Goal: Navigation & Orientation: Go to known website

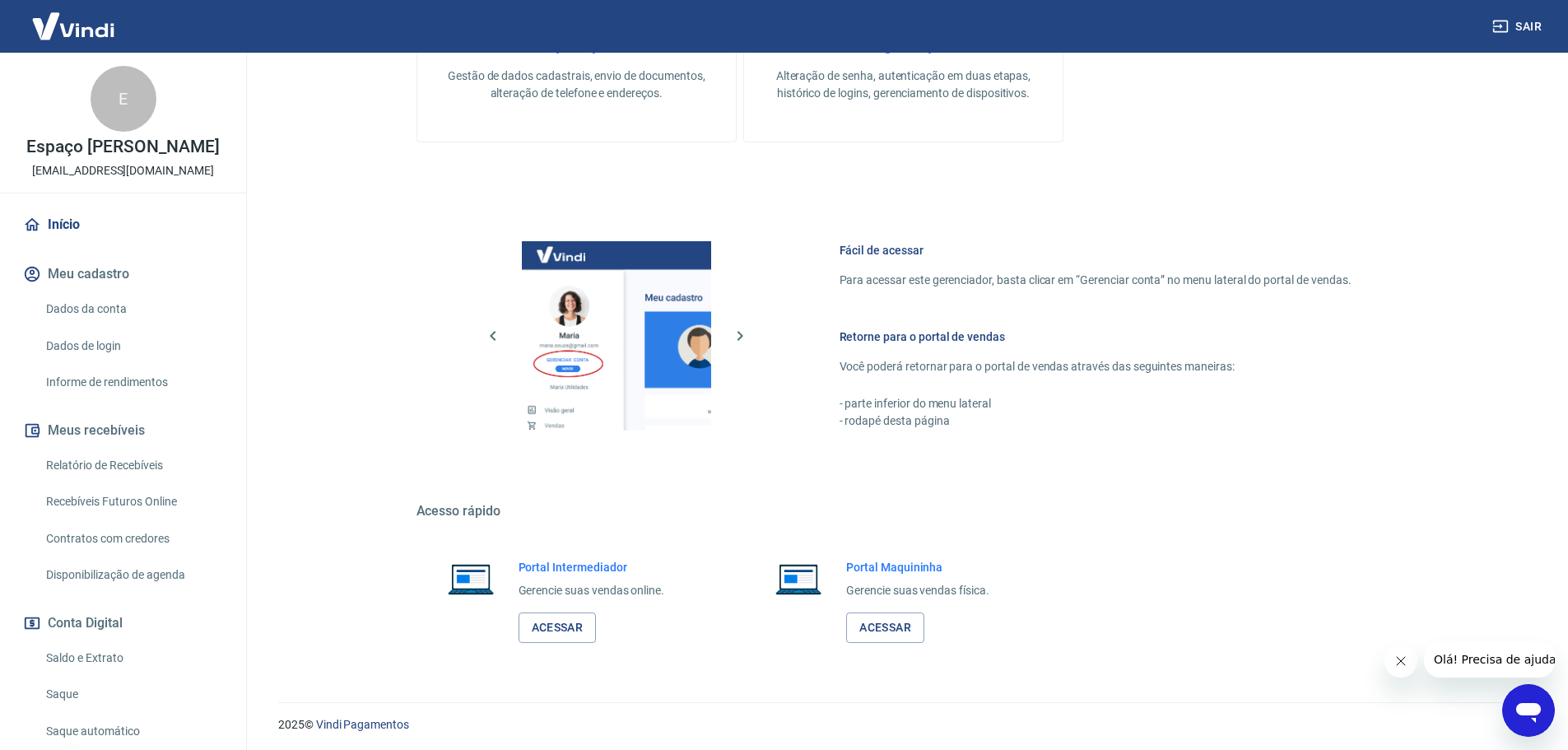
scroll to position [662, 0]
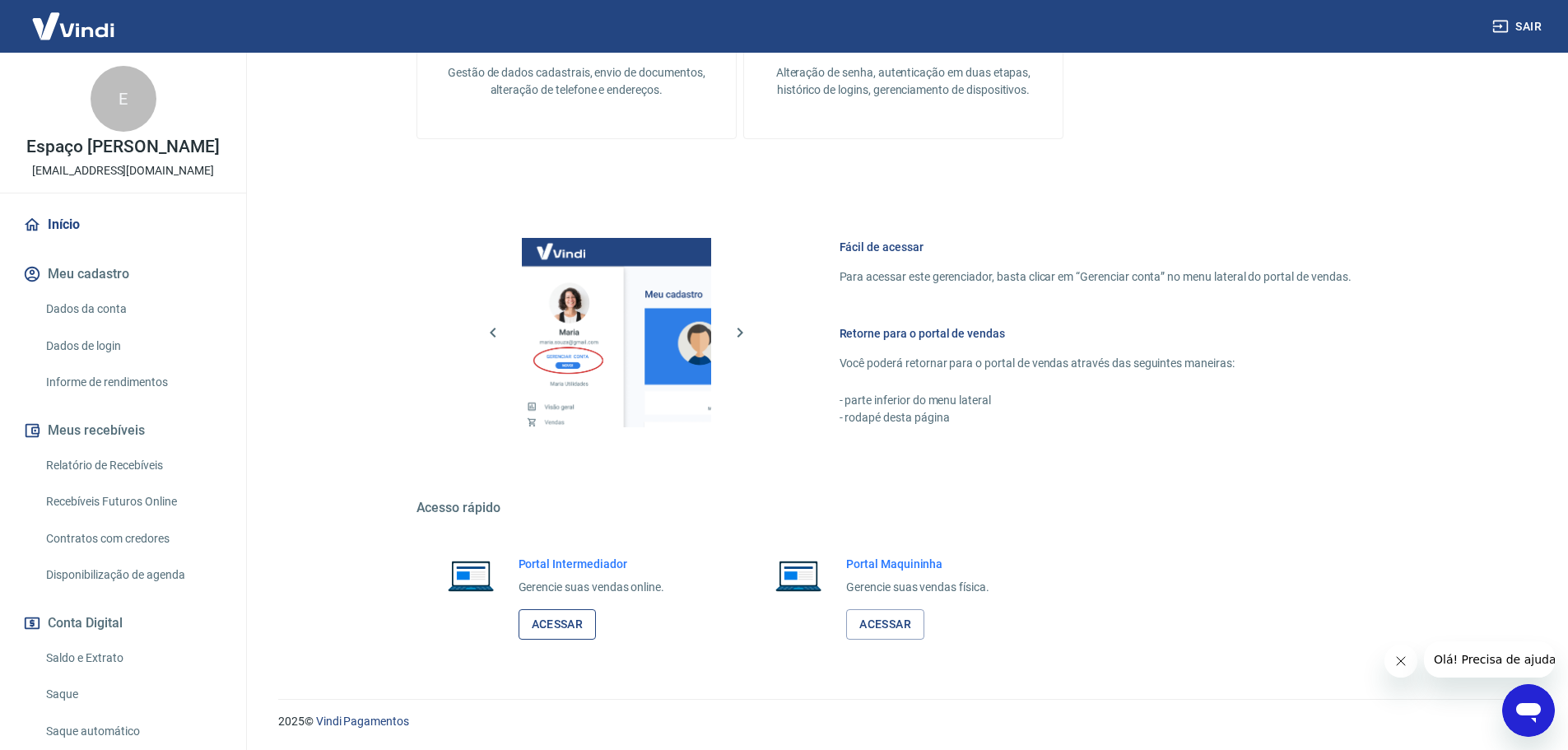
click at [534, 622] on link "Acessar" at bounding box center [557, 624] width 78 height 31
click at [559, 620] on link "Acessar" at bounding box center [557, 624] width 78 height 31
